Goal: Information Seeking & Learning: Check status

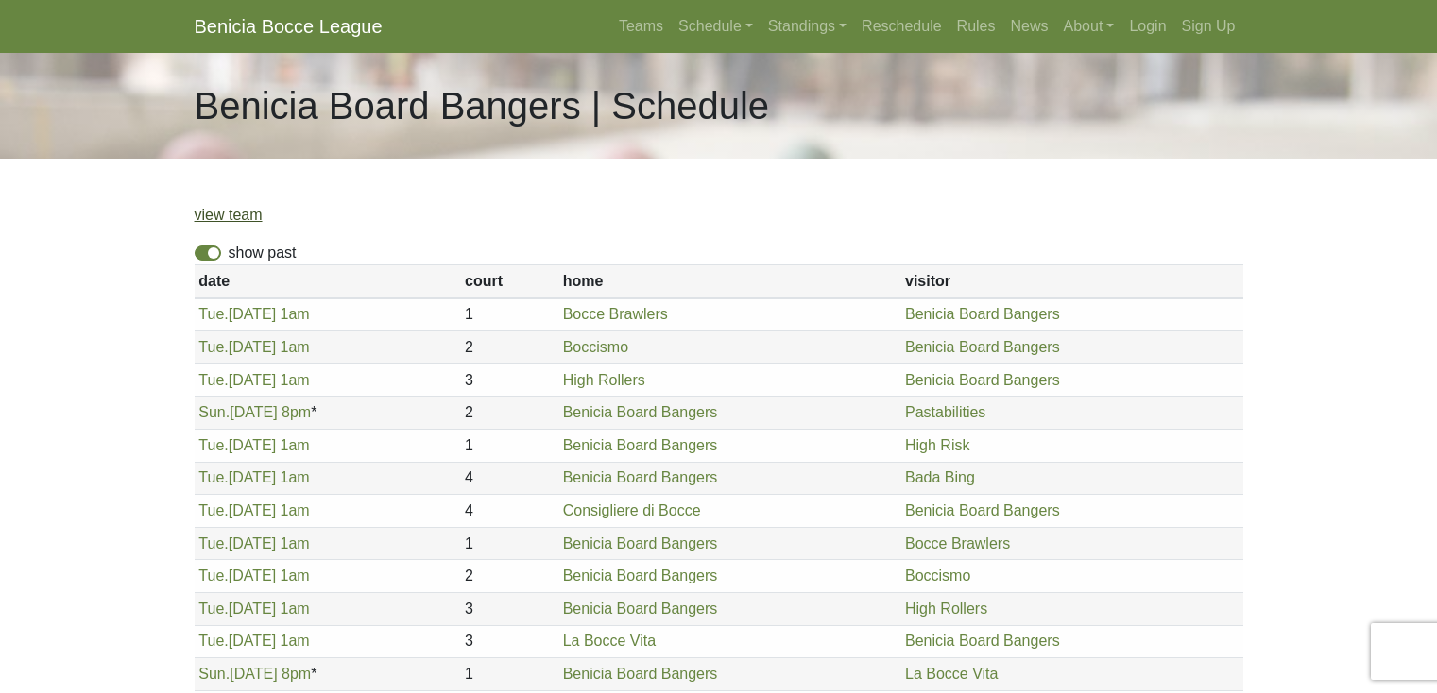
click at [233, 215] on link "view team" at bounding box center [229, 215] width 68 height 16
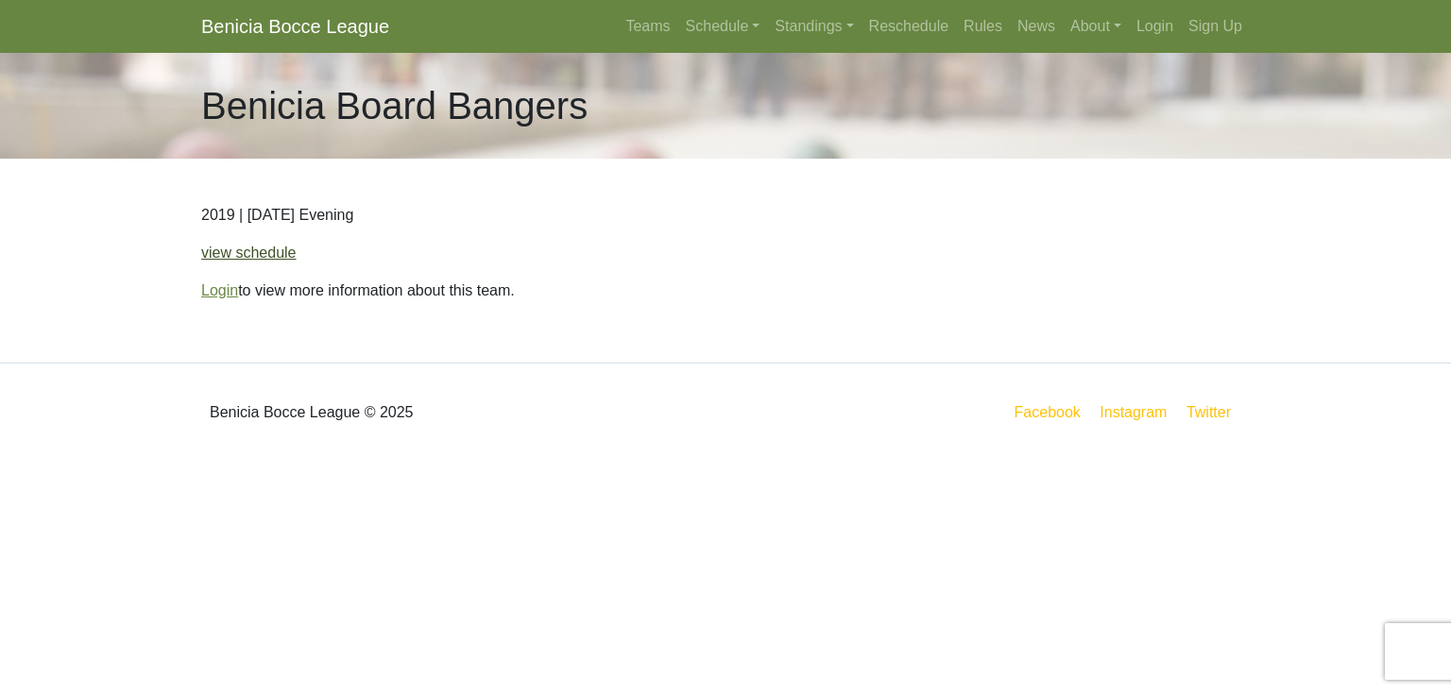
click at [266, 253] on link "view schedule" at bounding box center [248, 253] width 95 height 16
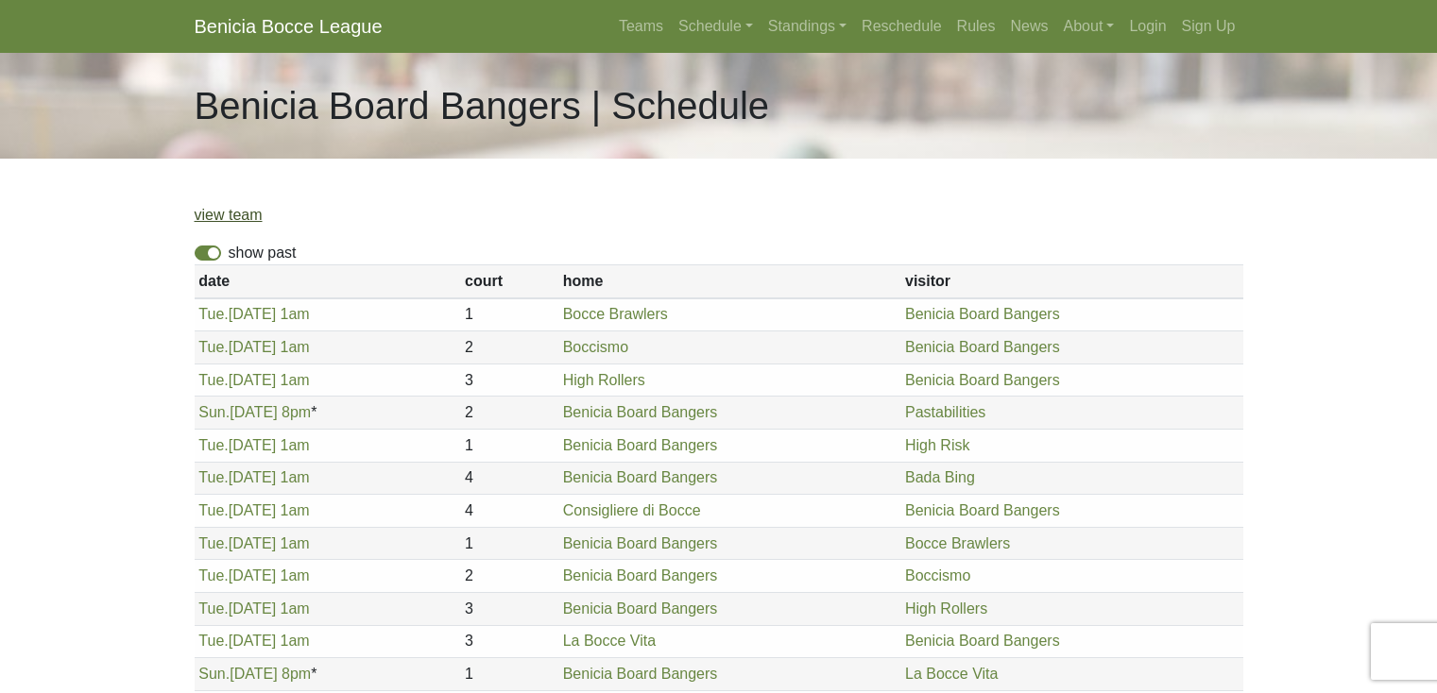
click at [249, 214] on link "view team" at bounding box center [229, 215] width 68 height 16
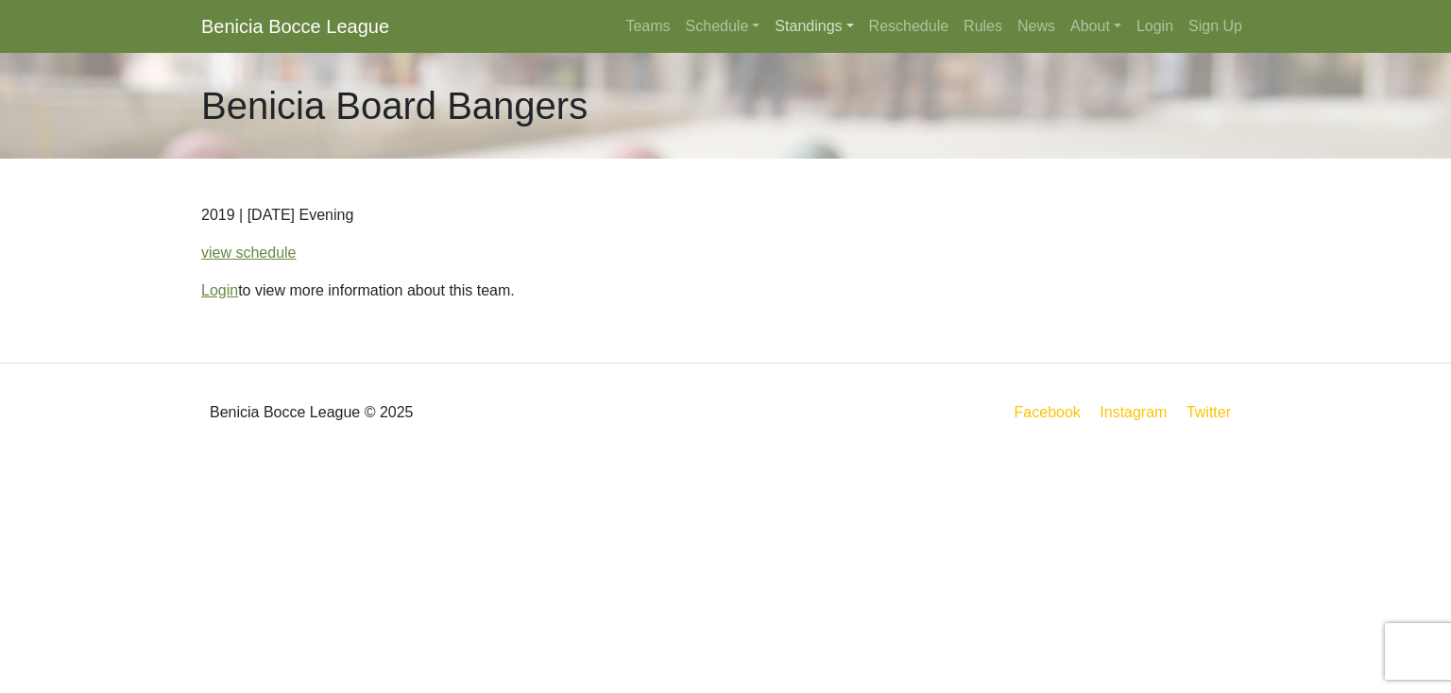
click at [797, 25] on link "Standings" at bounding box center [814, 27] width 94 height 38
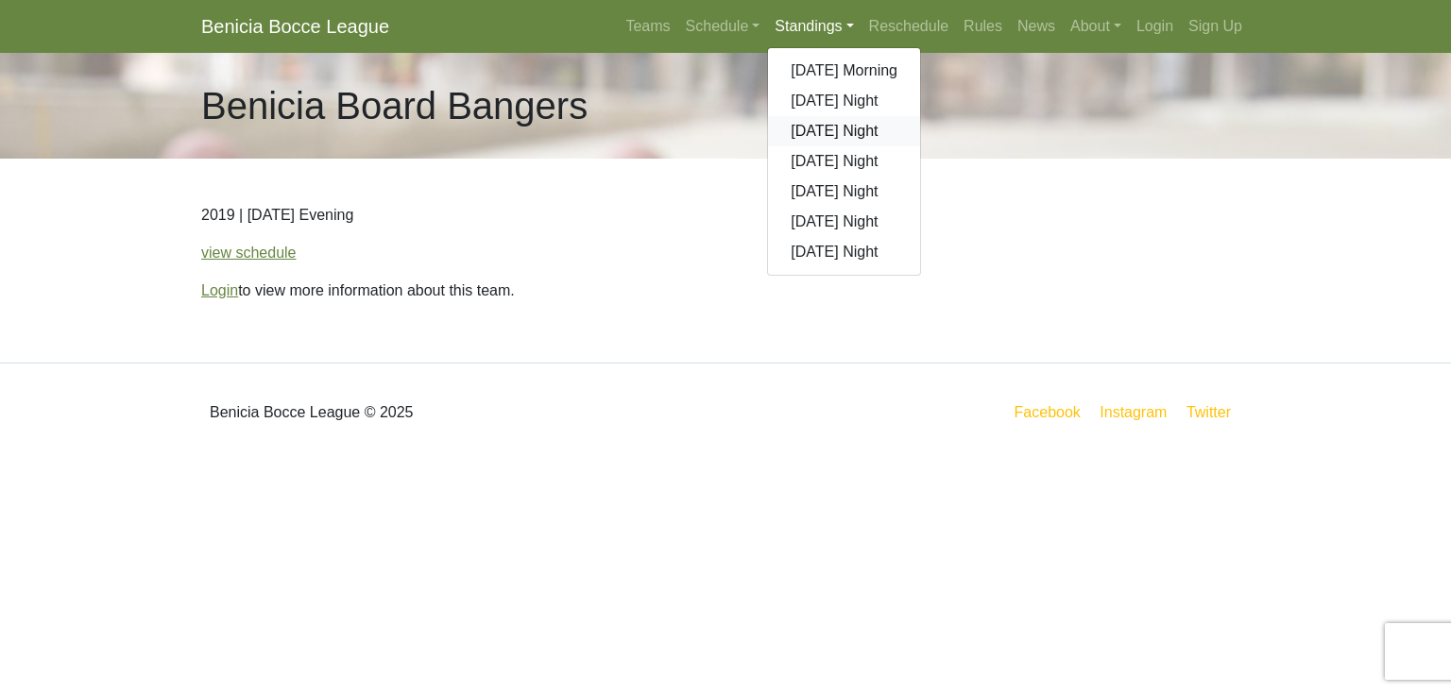
click at [804, 127] on link "[DATE] Night" at bounding box center [844, 131] width 152 height 30
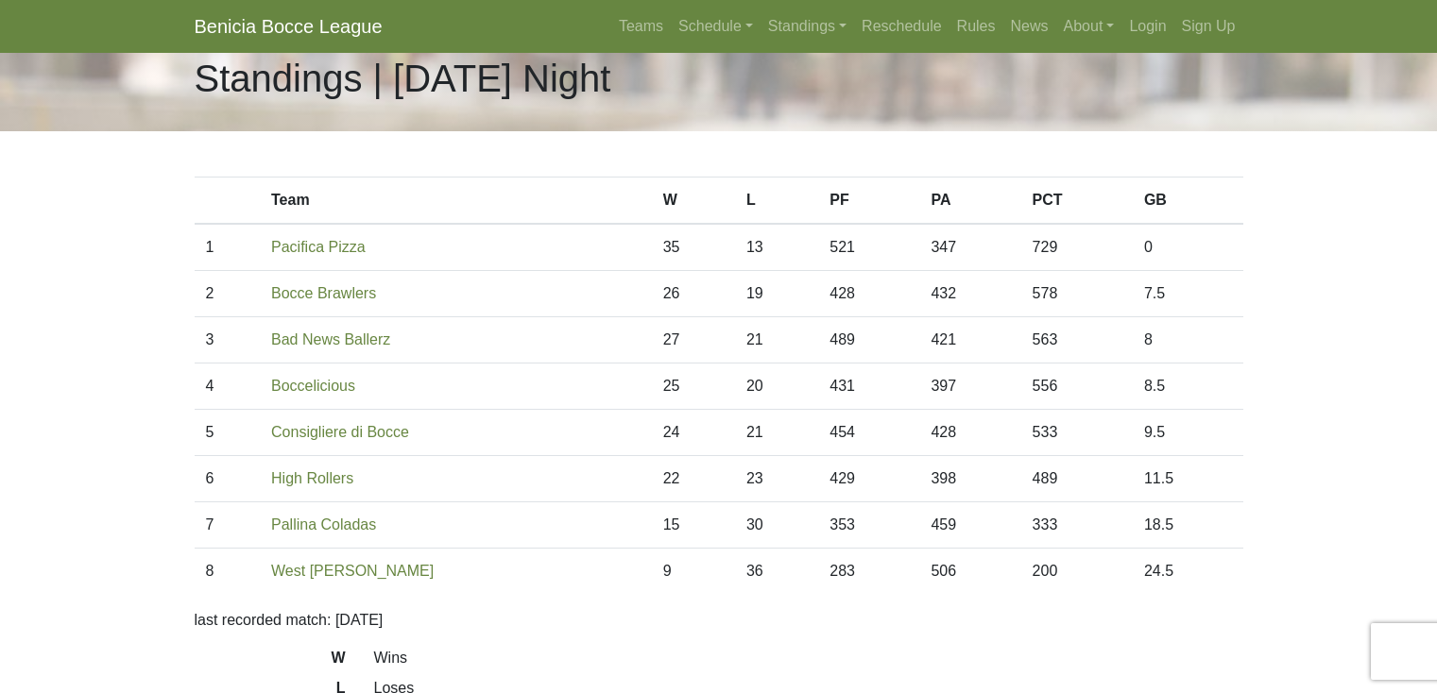
scroll to position [41, 0]
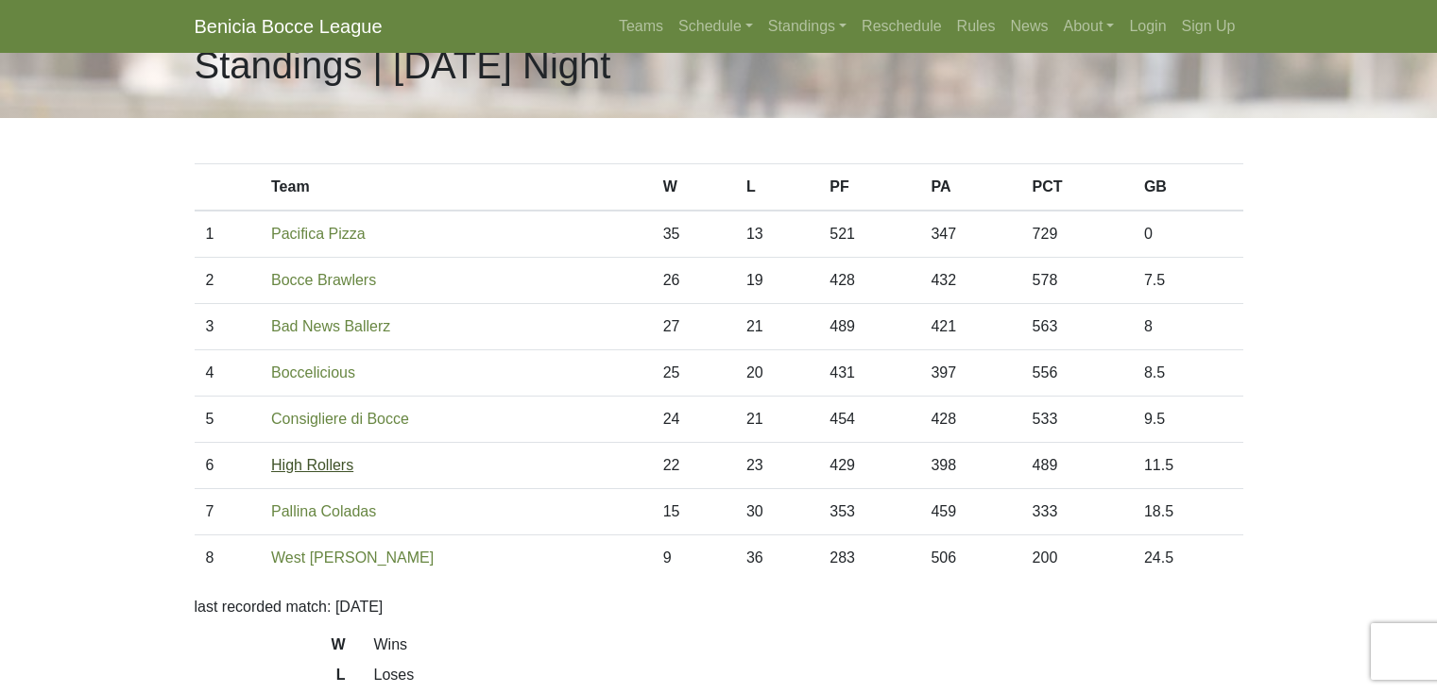
click at [292, 465] on link "High Rollers" at bounding box center [312, 465] width 82 height 16
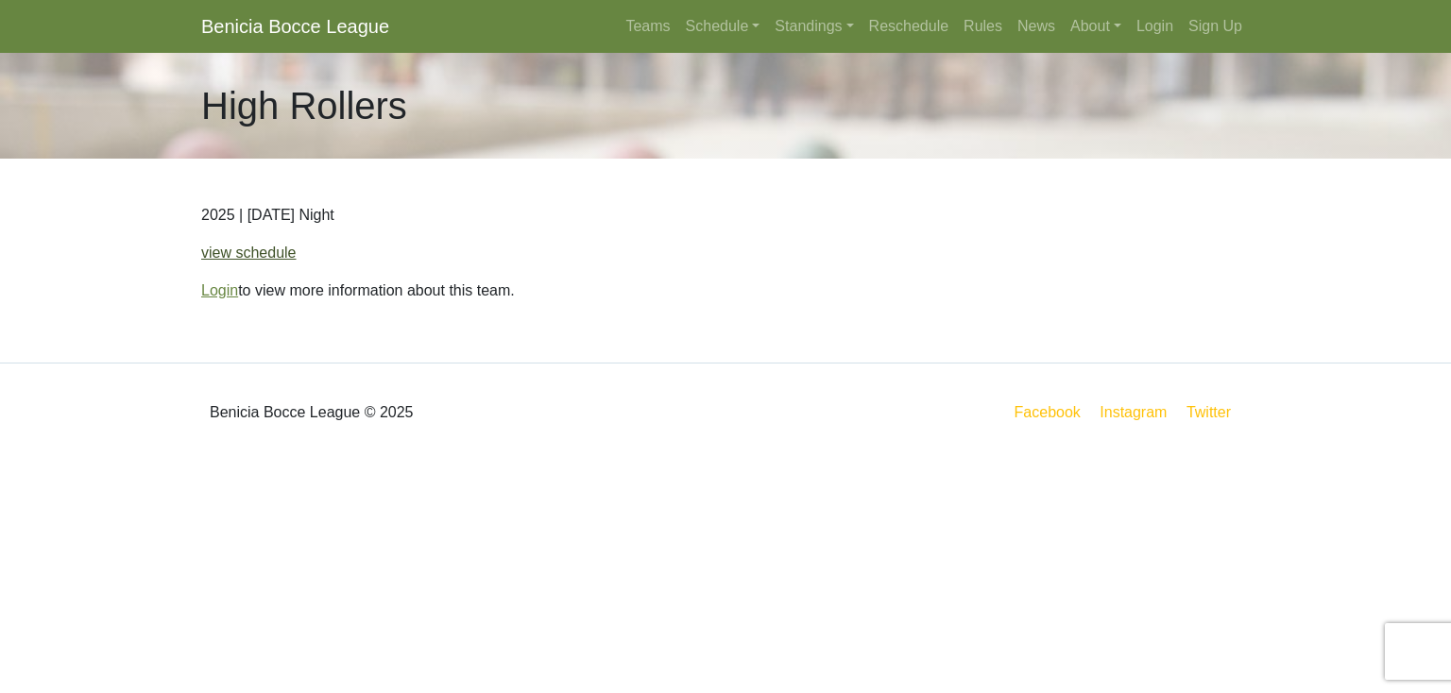
click at [268, 248] on link "view schedule" at bounding box center [248, 253] width 95 height 16
